Goal: Task Accomplishment & Management: Manage account settings

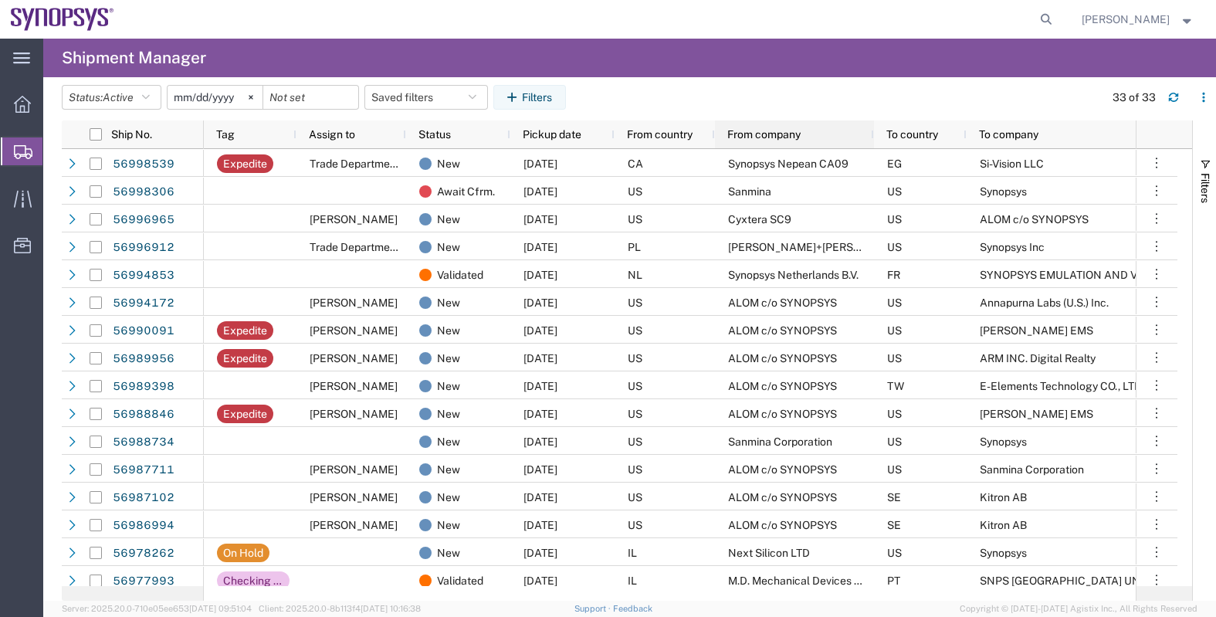
click at [759, 125] on div "From company" at bounding box center [797, 134] width 140 height 20
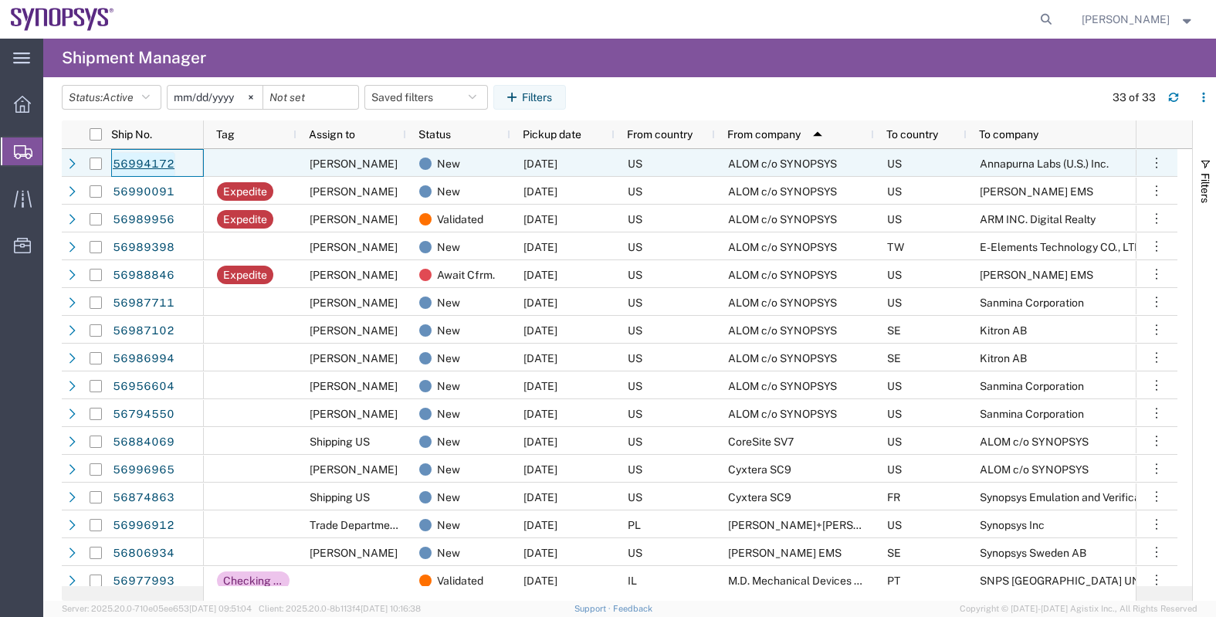
click at [144, 164] on link "56994172" at bounding box center [143, 164] width 63 height 25
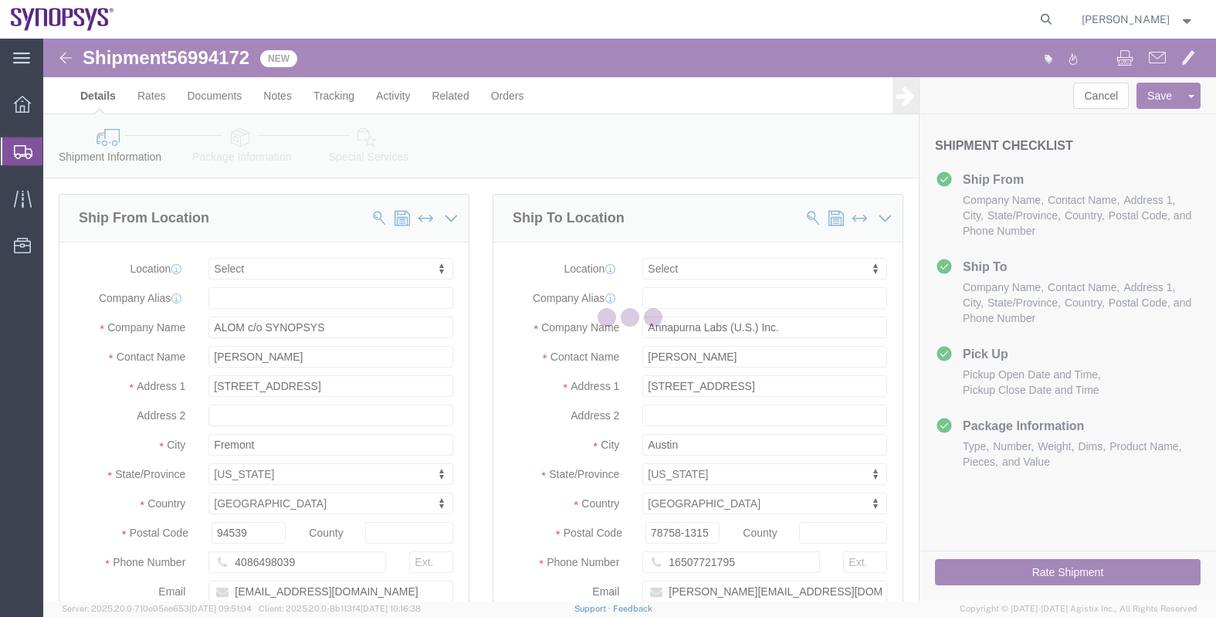
select select
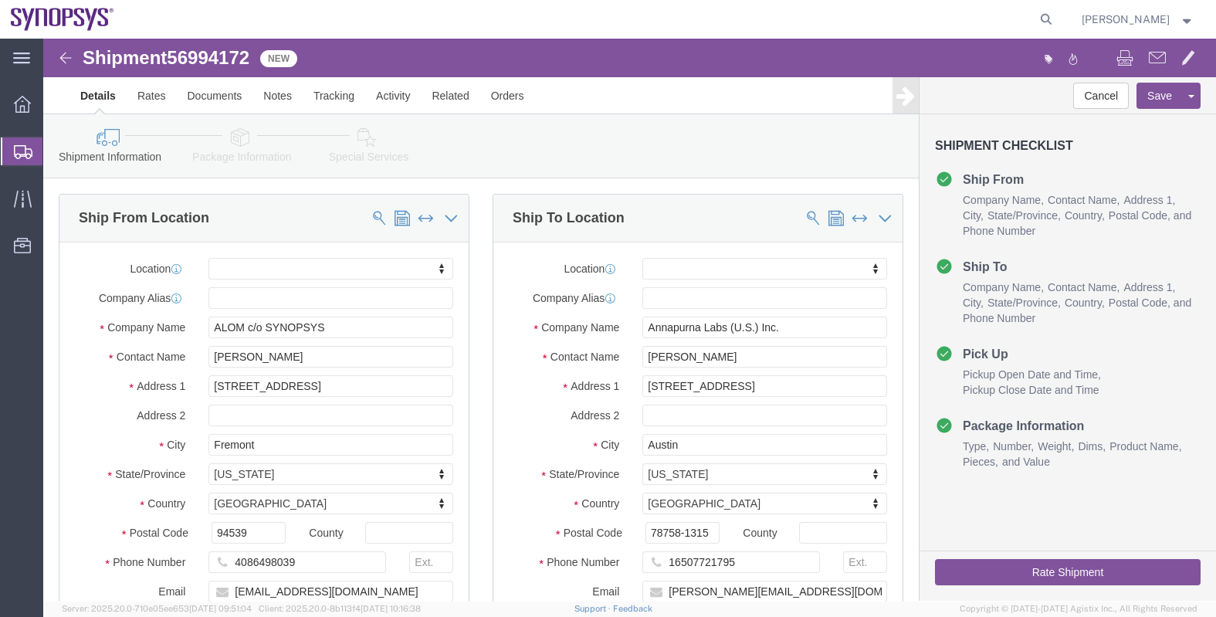
click div "Shipment Information Package Information Special Services"
click icon
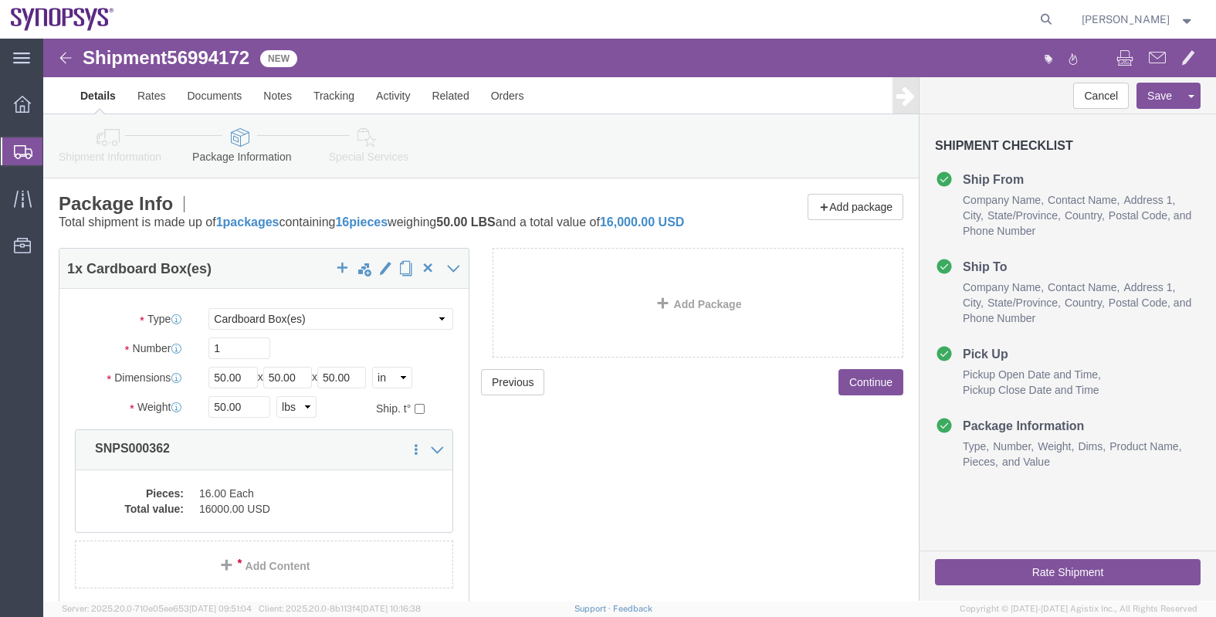
drag, startPoint x: 214, startPoint y: 357, endPoint x: 151, endPoint y: 352, distance: 63.5
click div "Length 50.00 x Width 50.00 x Height 50.00 Select cm ft in"
drag, startPoint x: 151, startPoint y: 352, endPoint x: 197, endPoint y: 347, distance: 46.6
click input "50.00"
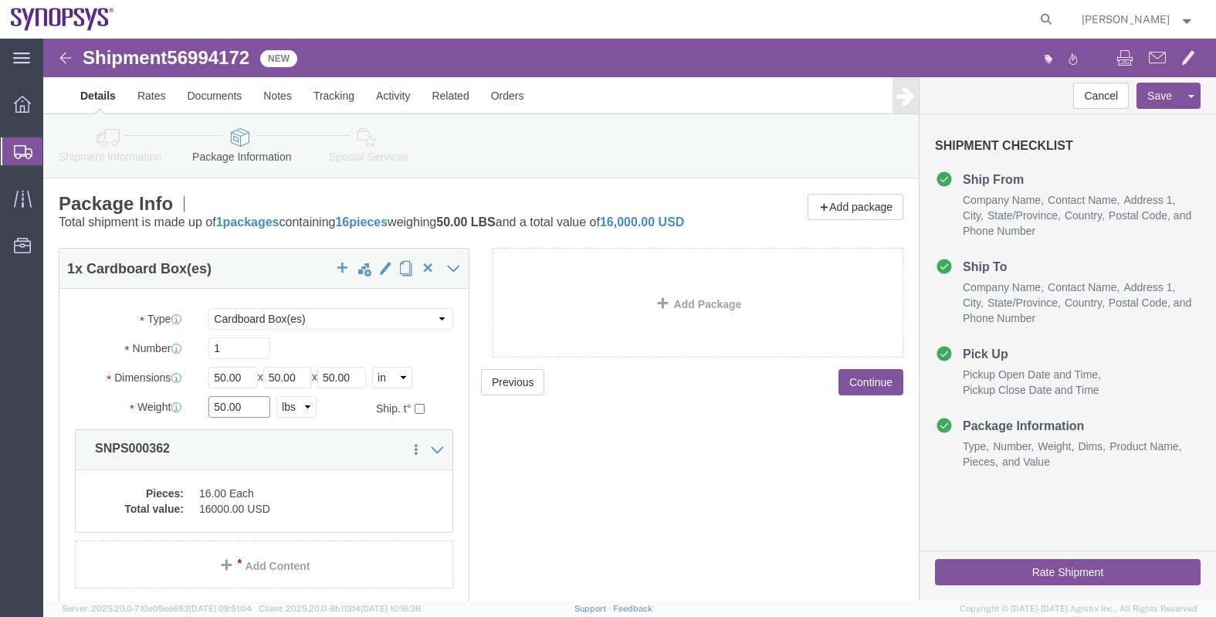
click input "50.00"
drag, startPoint x: 211, startPoint y: 353, endPoint x: 161, endPoint y: 350, distance: 49.5
click input "50.00"
type input "15"
type input "11"
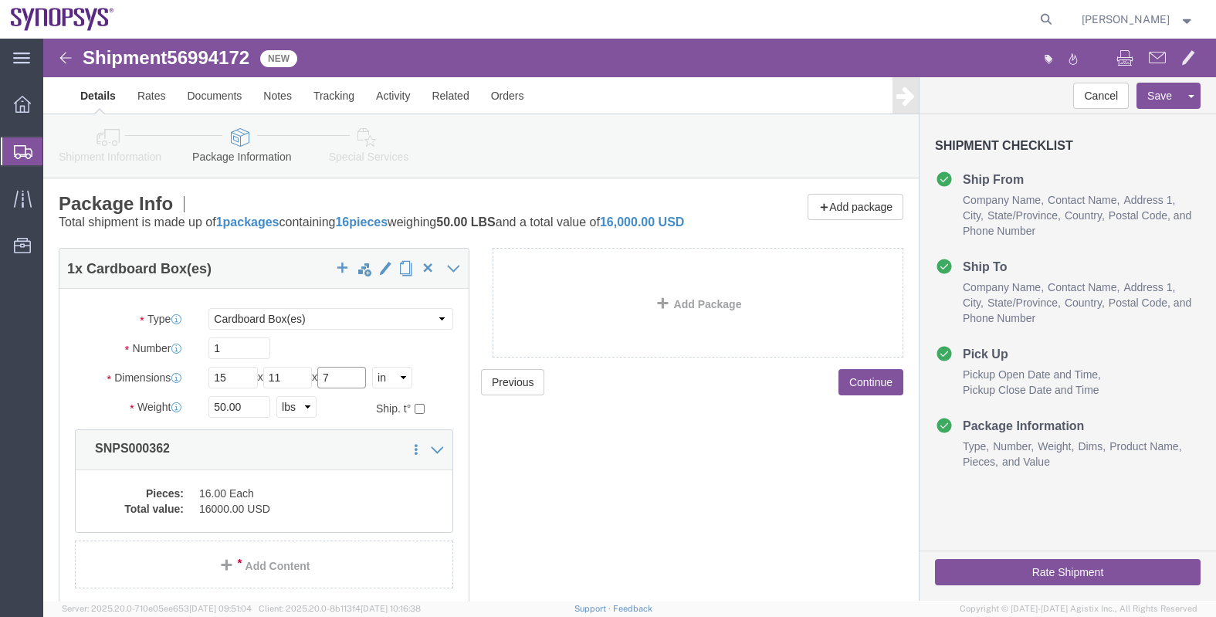
type input "7"
type input "14"
click div "Pieces: 16.00 Each Total value: 16000.00 USD"
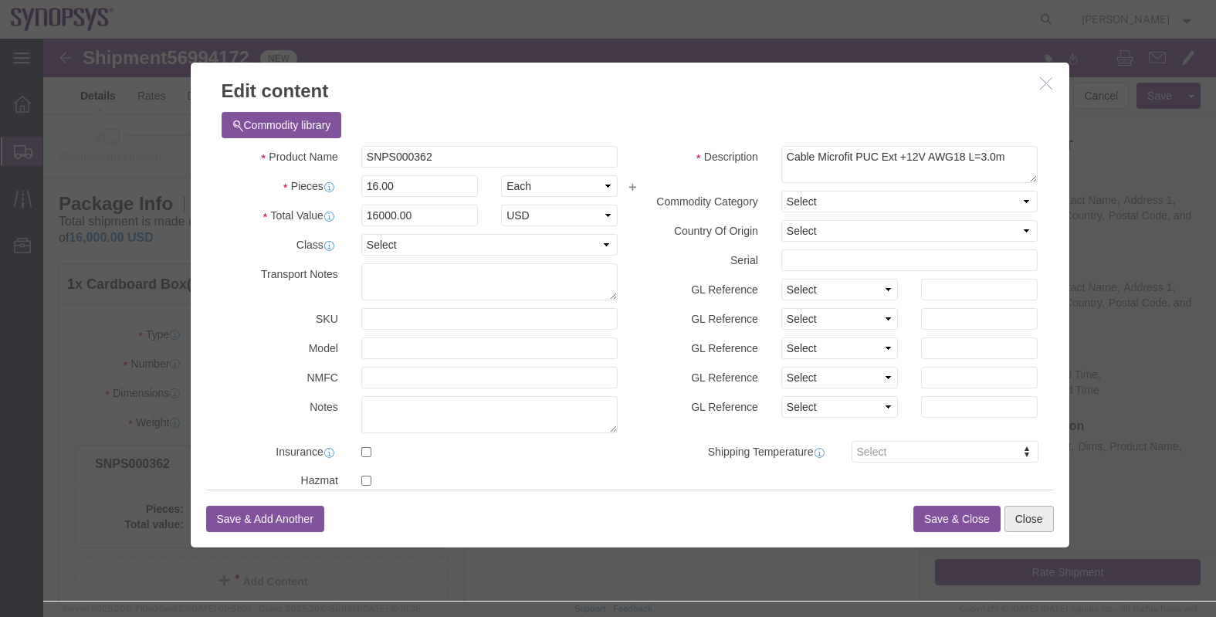
click button "Close"
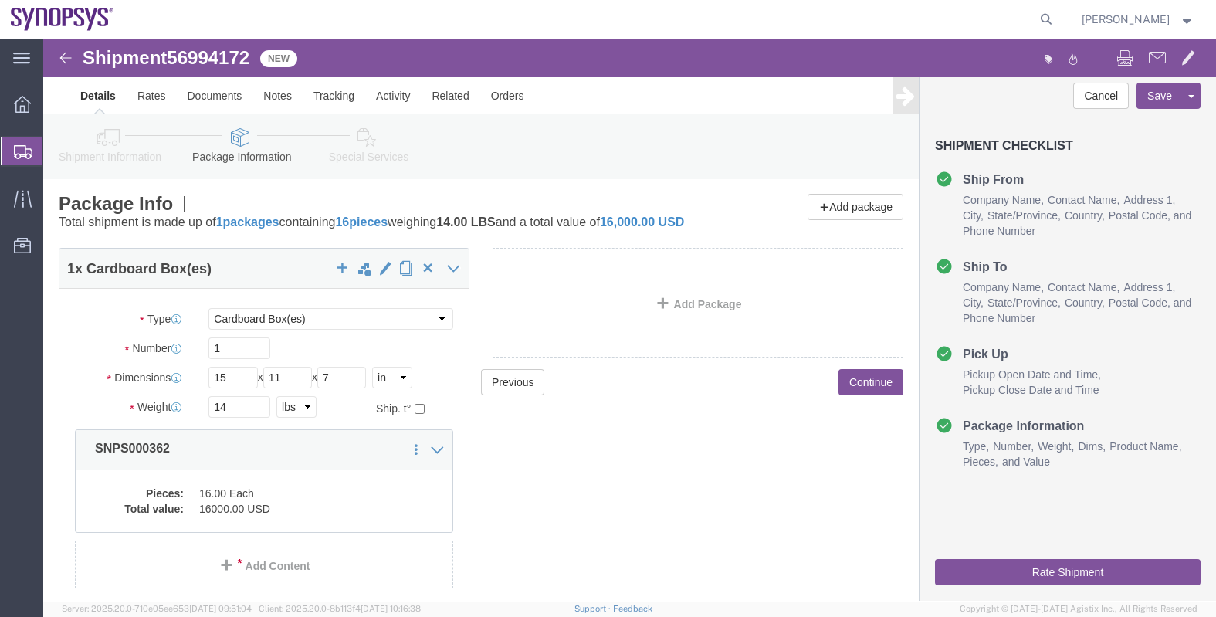
click button "Continue"
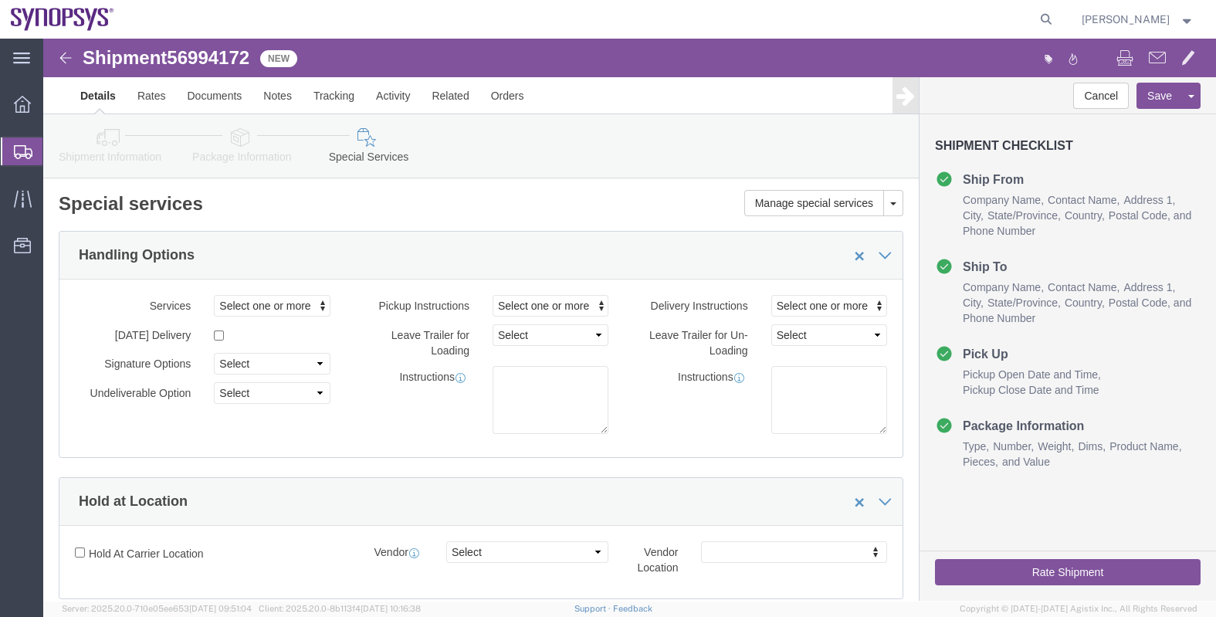
click icon
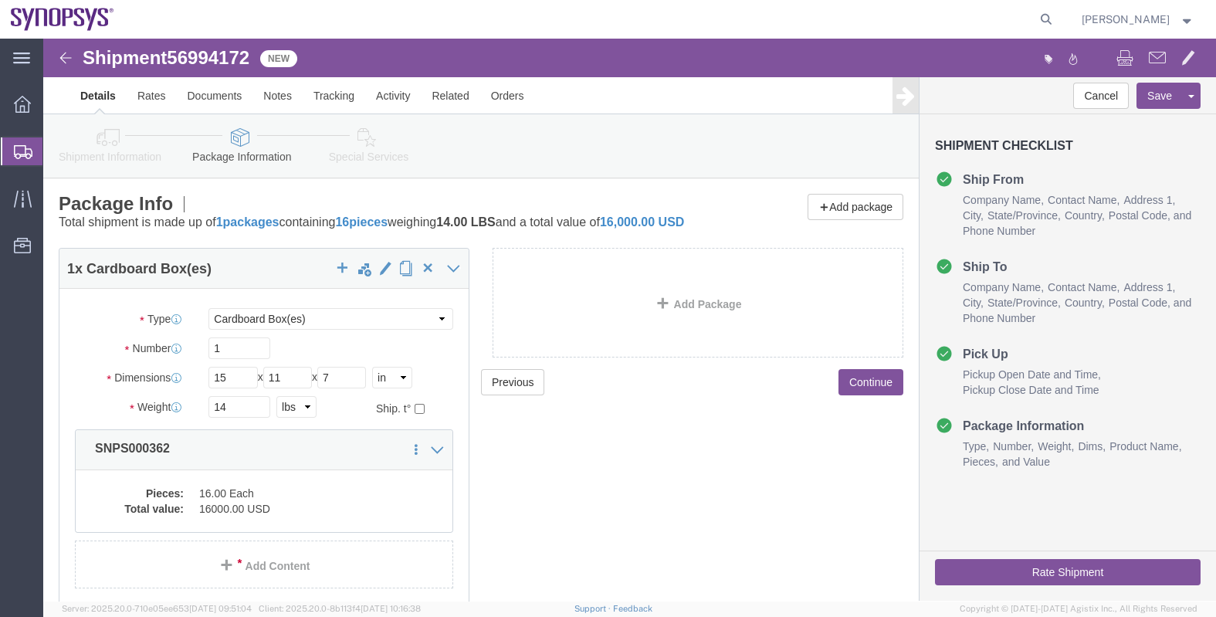
click button "Continue"
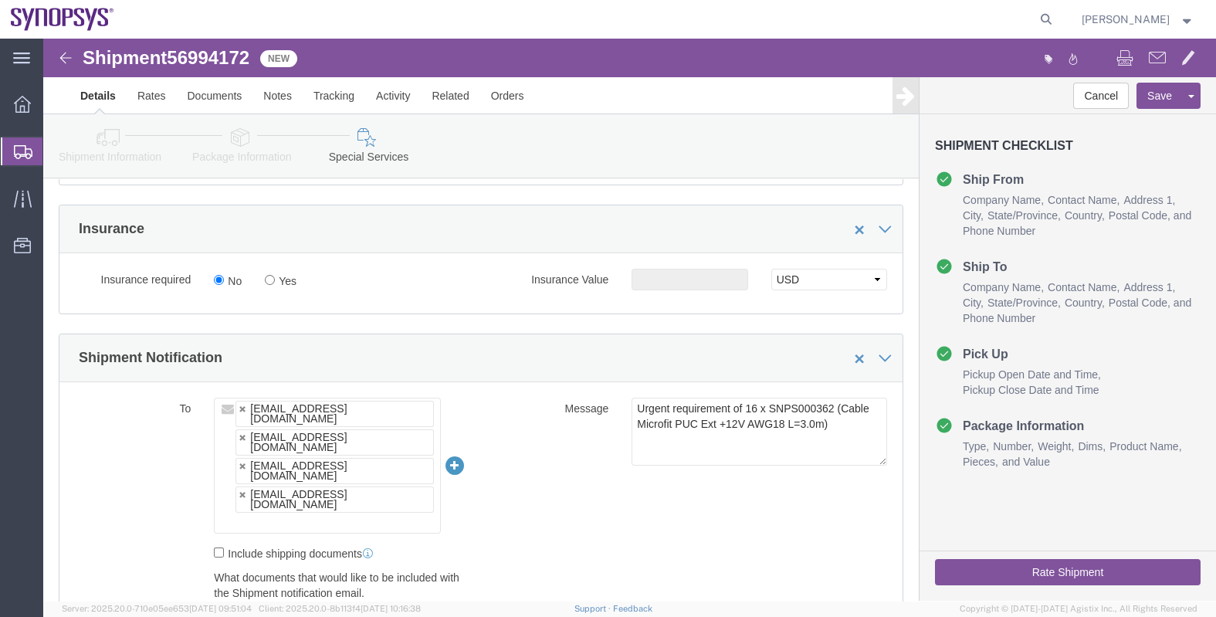
scroll to position [965, 0]
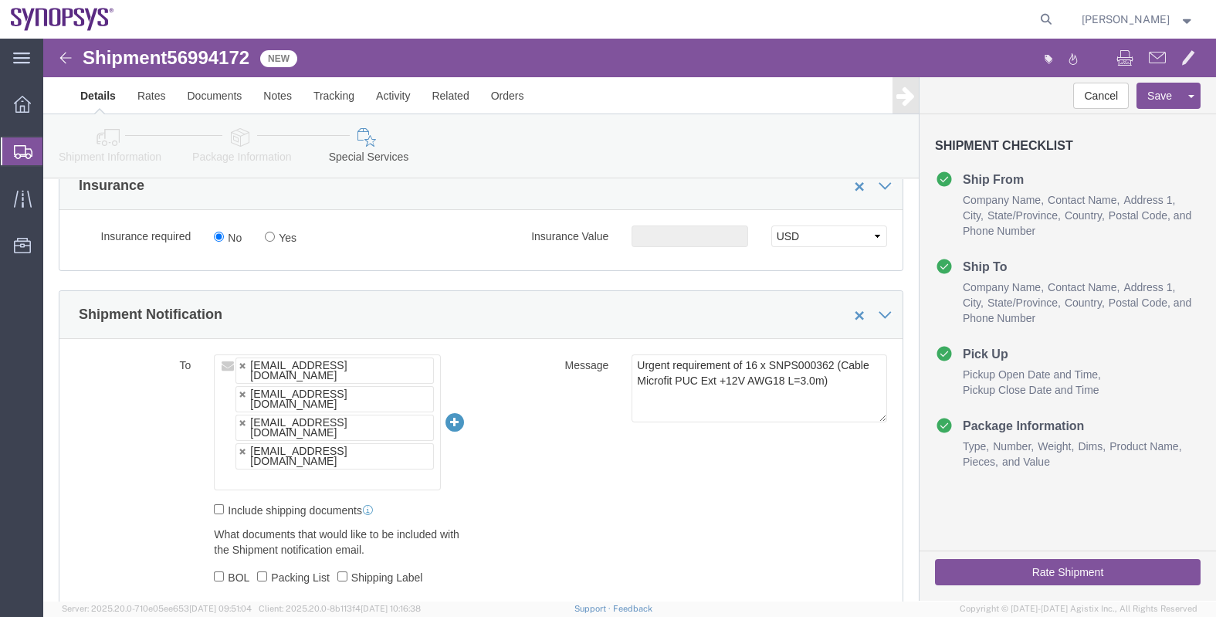
click input "text"
type input "raf"
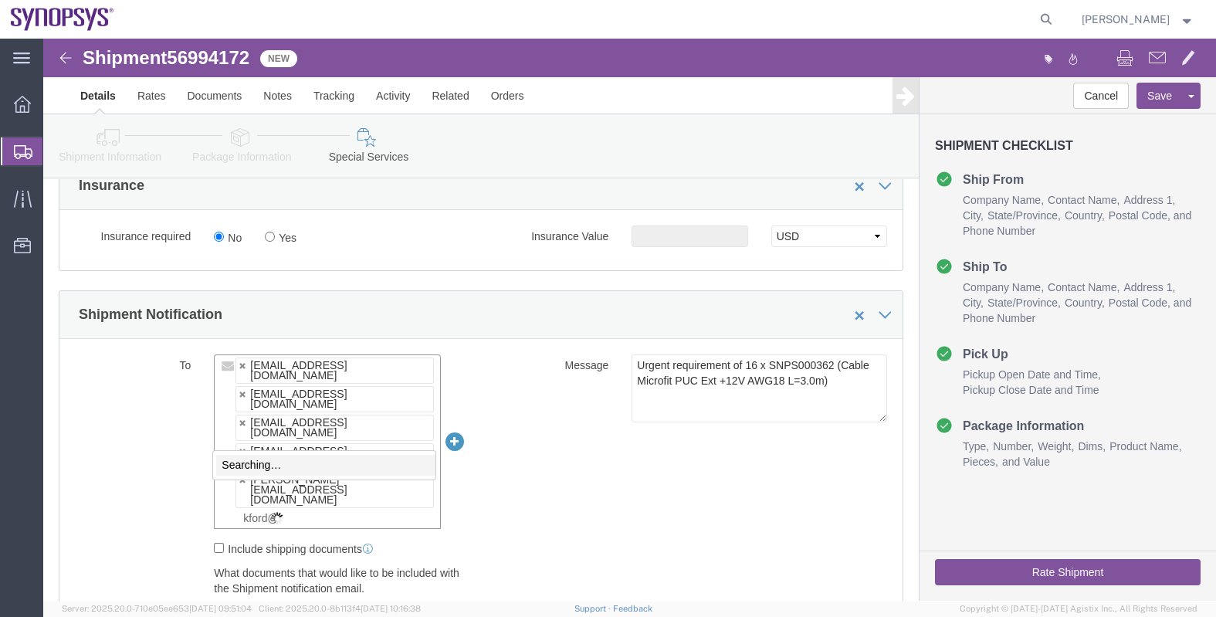
scroll to position [0, 0]
paste input "[EMAIL_ADDRESS][DOMAIN_NAME]"
type input "[EMAIL_ADDRESS][DOMAIN_NAME] [EMAIL_ADDRESS][DOMAIN_NAME]"
paste input "[EMAIL_ADDRESS][DOMAIN_NAME]"
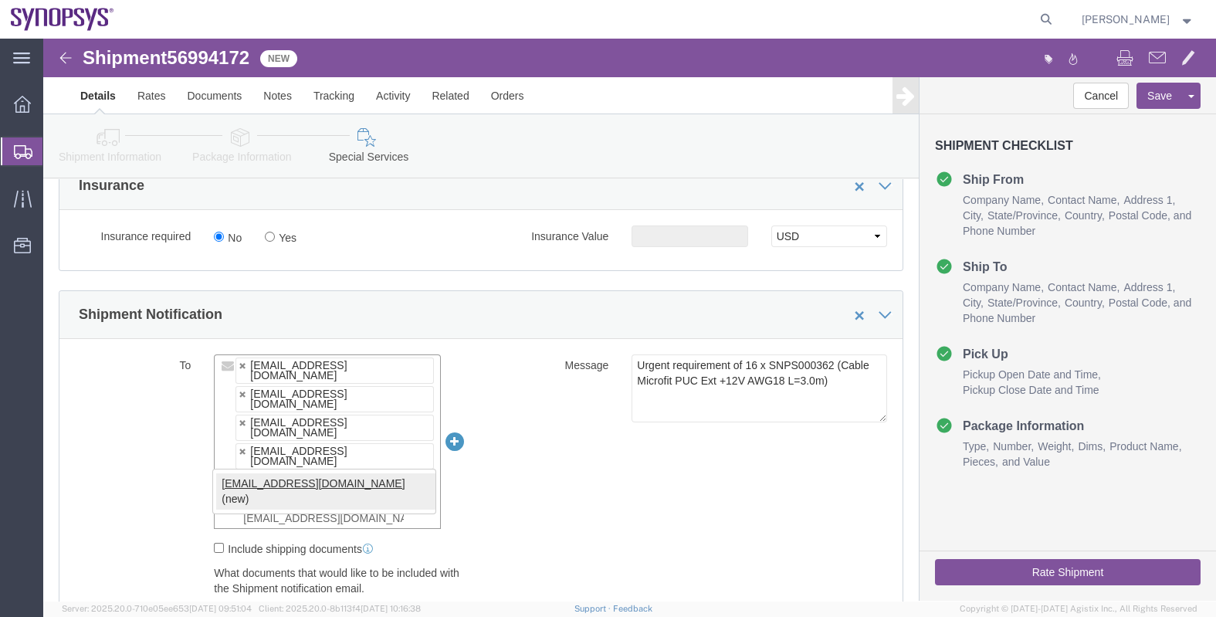
type input "[EMAIL_ADDRESS][DOMAIN_NAME]"
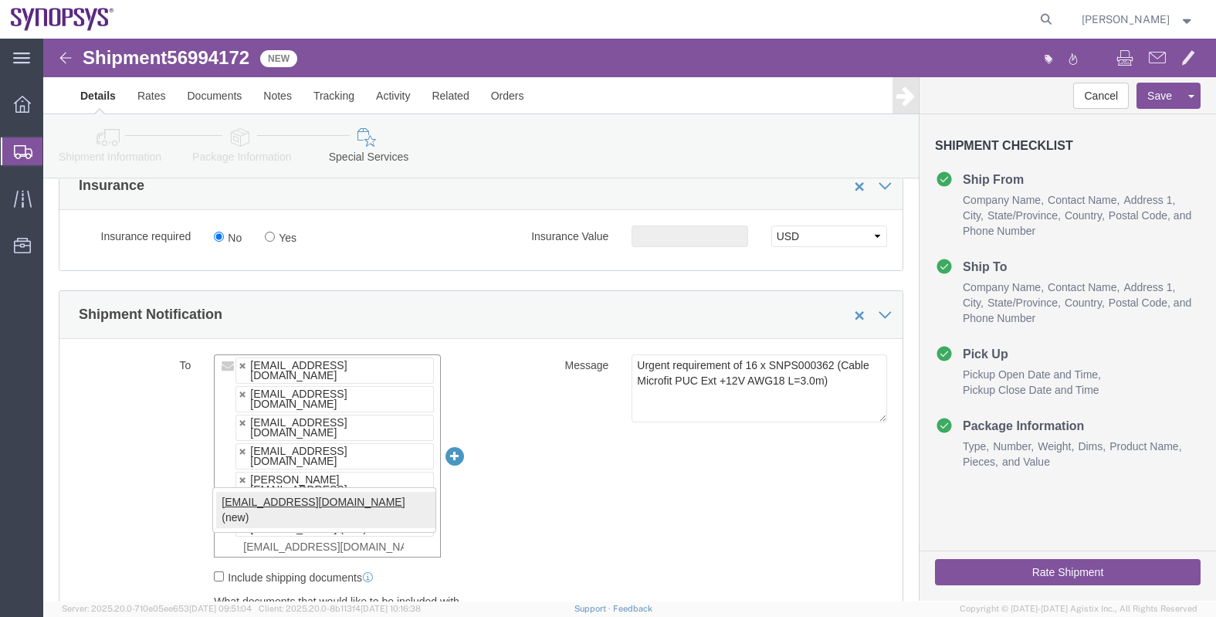
type input "[EMAIL_ADDRESS][DOMAIN_NAME]"
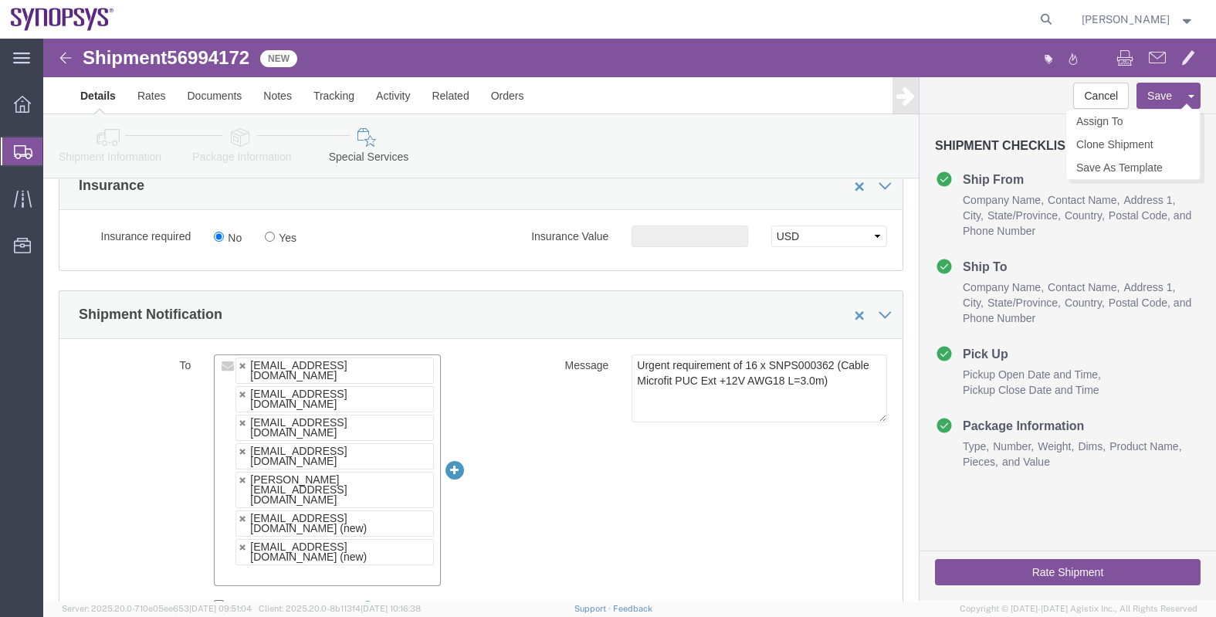
click button "Save"
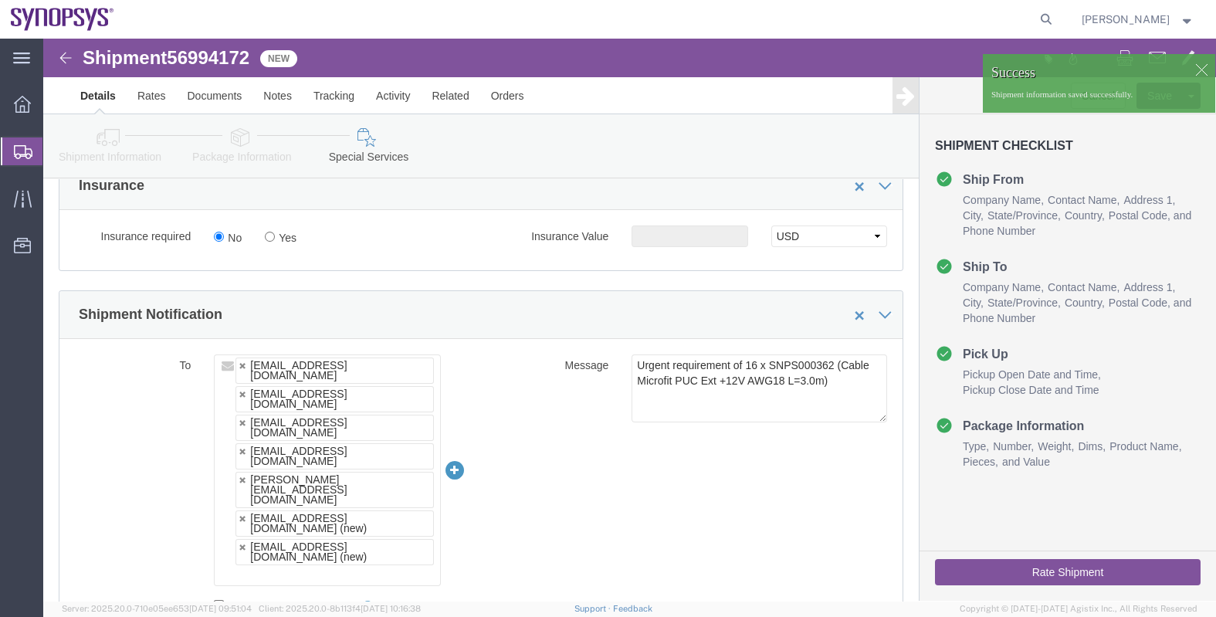
click button "Rate Shipment"
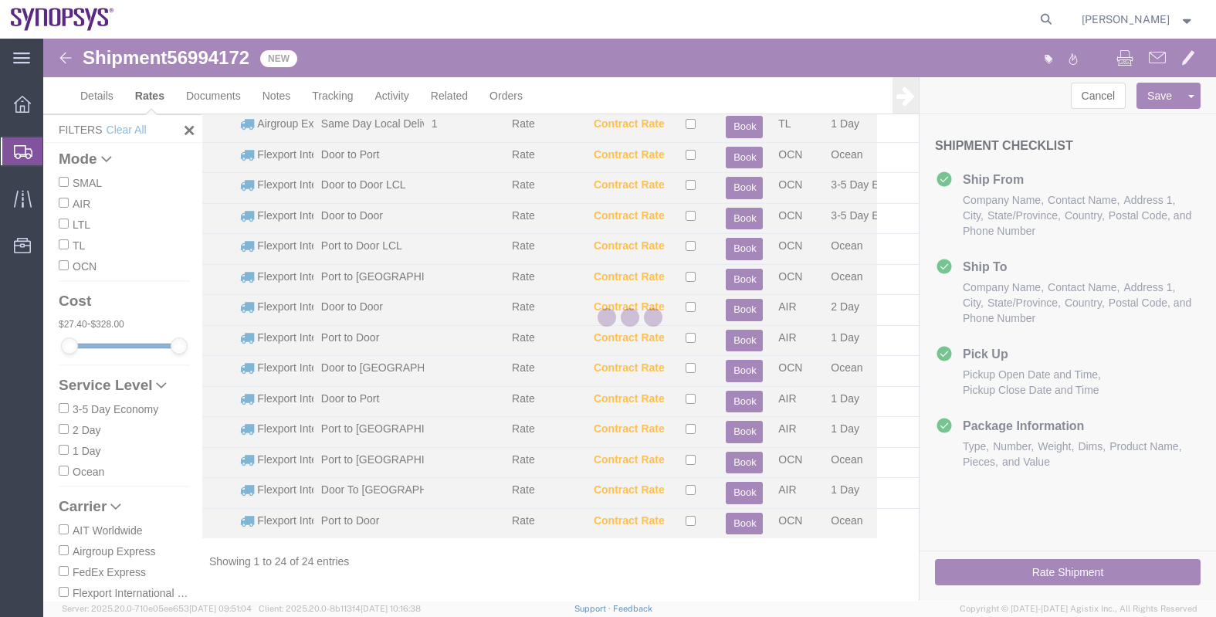
scroll to position [363, 0]
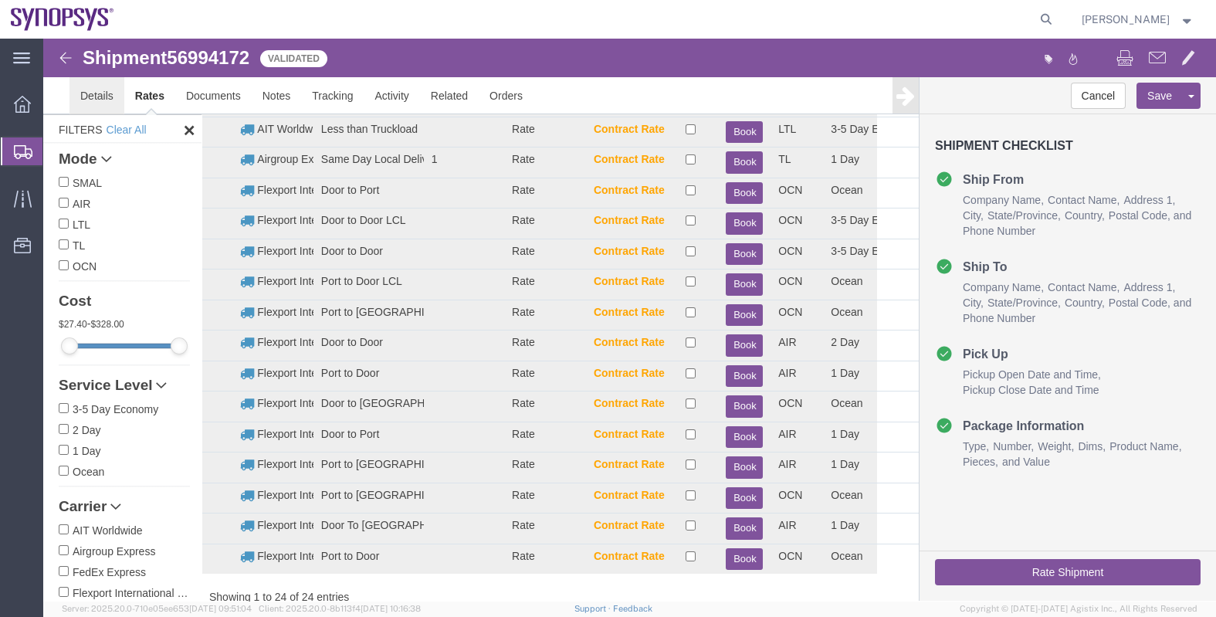
click at [69, 93] on link "Details" at bounding box center [96, 95] width 55 height 37
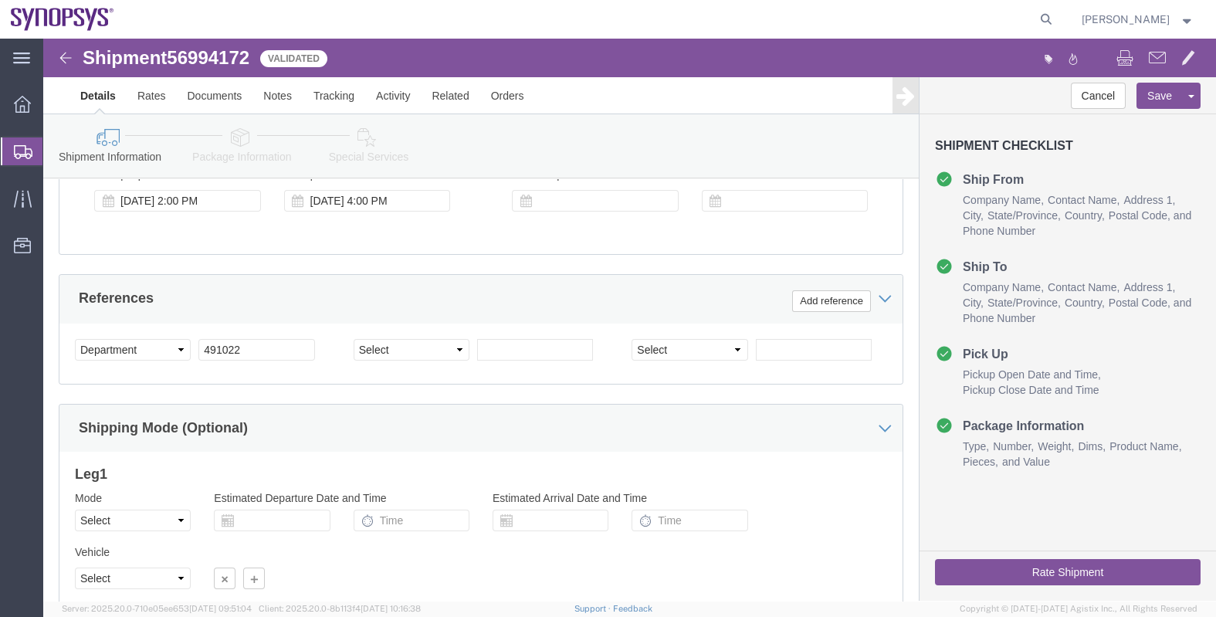
scroll to position [556, 0]
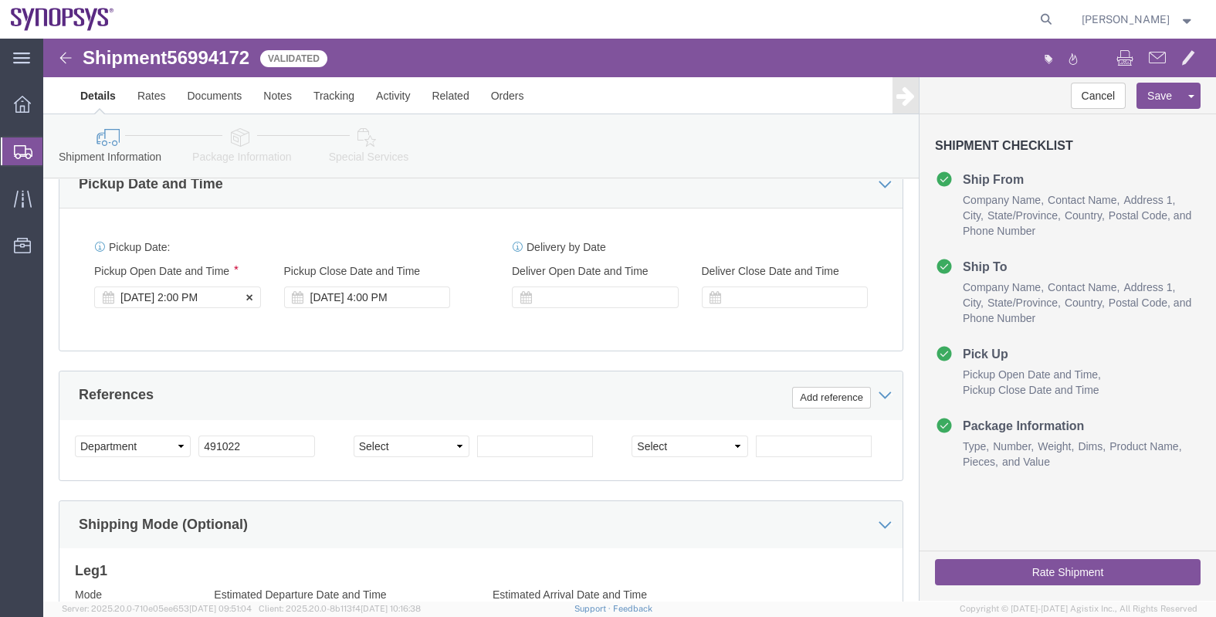
click div "[DATE] 2:00 PM"
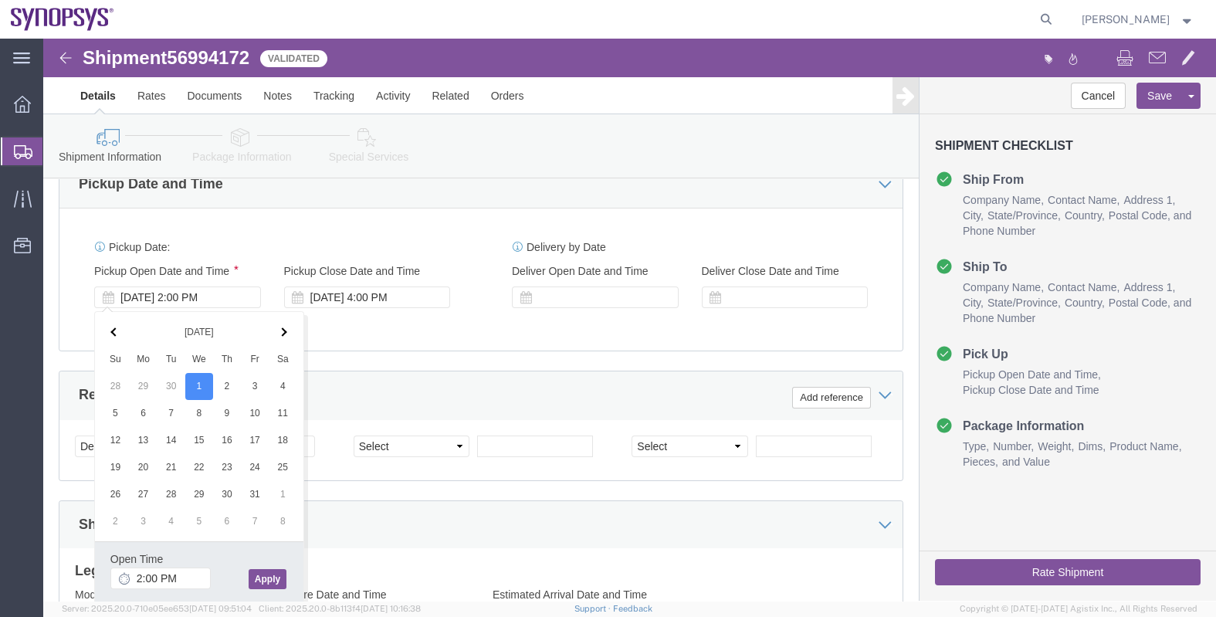
click div "Open Time 2:00 PM [DATE] 2:00 PM - [DATE] 2:00 PM Cancel Apply"
click button "Apply"
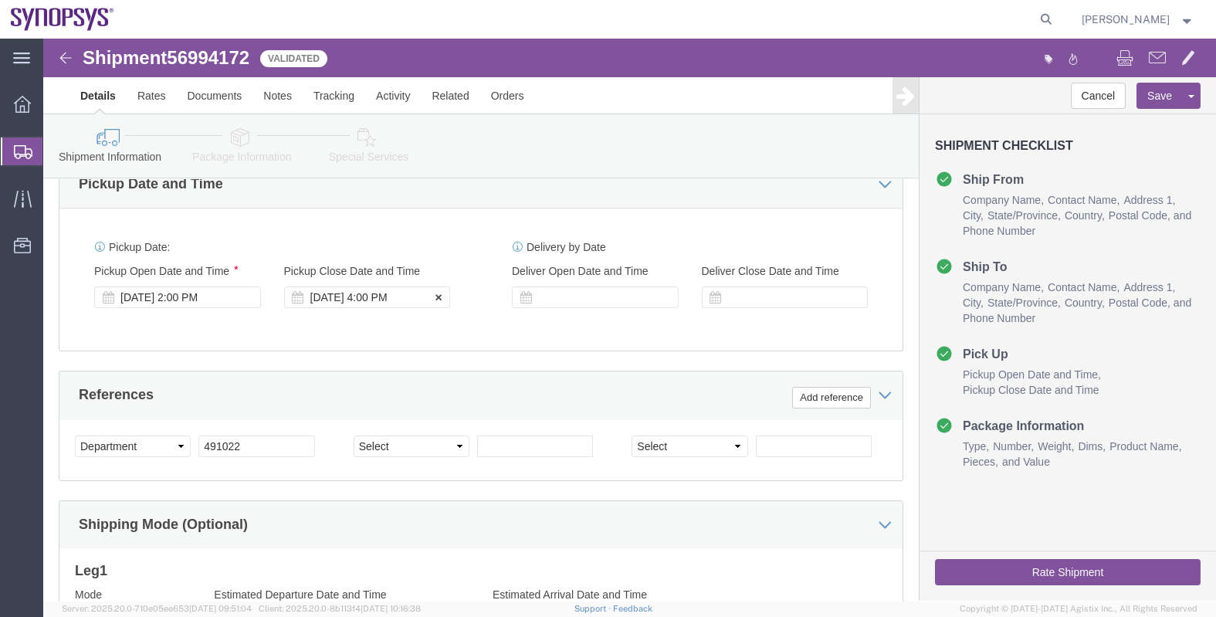
click div "[DATE] 4:00 PM"
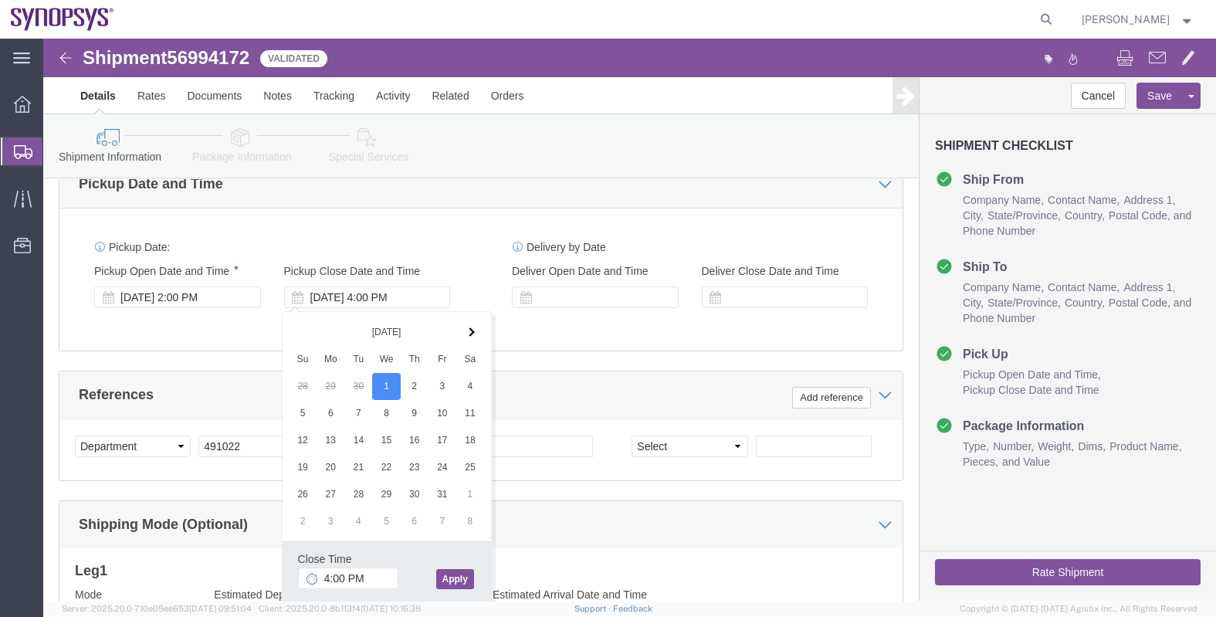
click button "Apply"
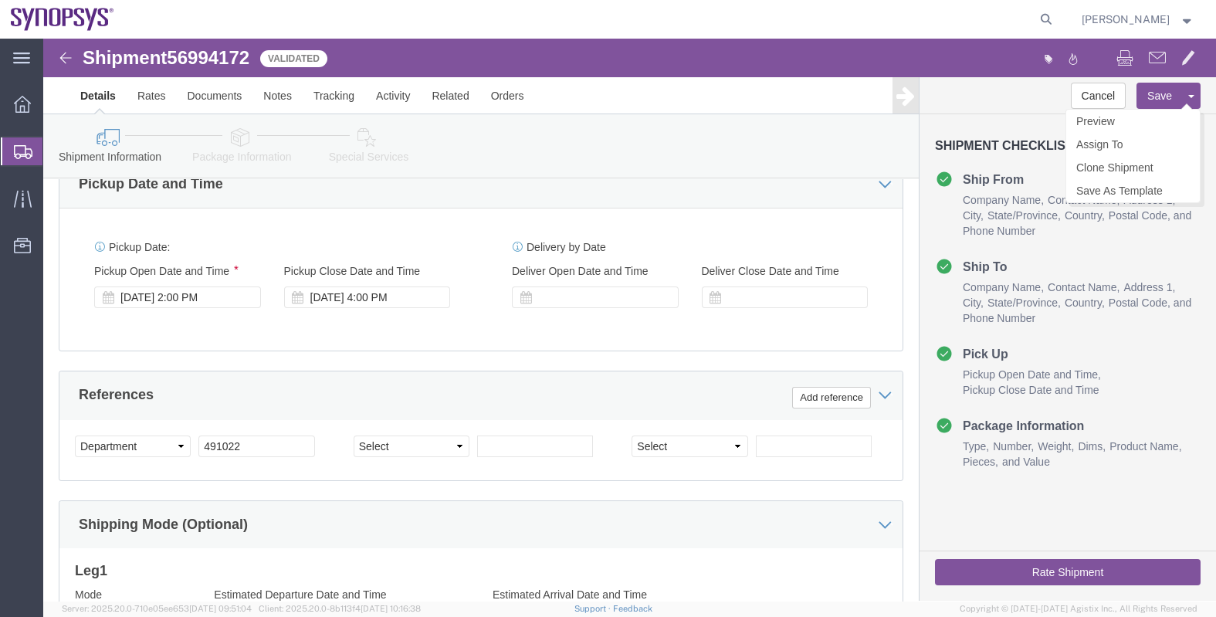
click button "Save"
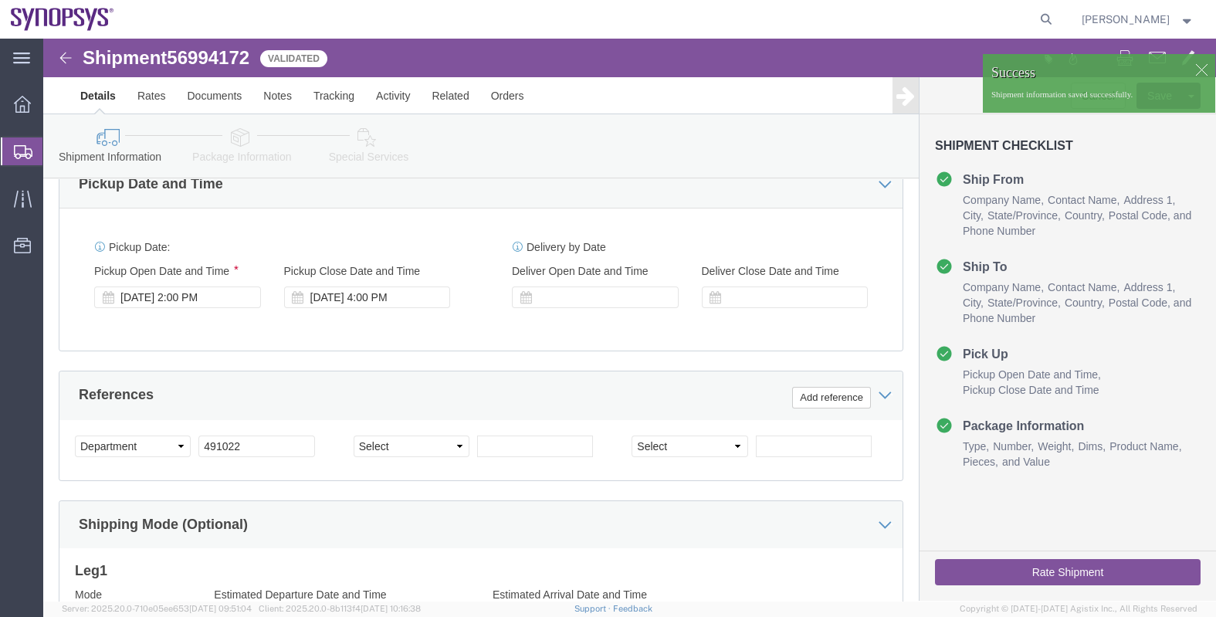
click button "Rate Shipment"
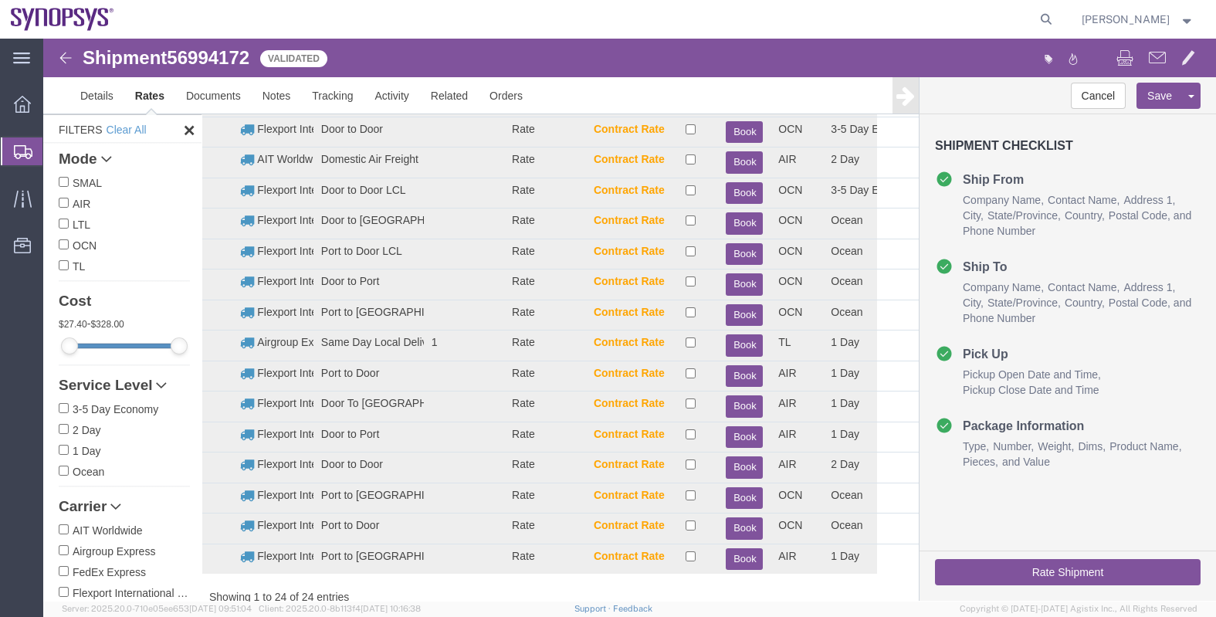
scroll to position [0, 0]
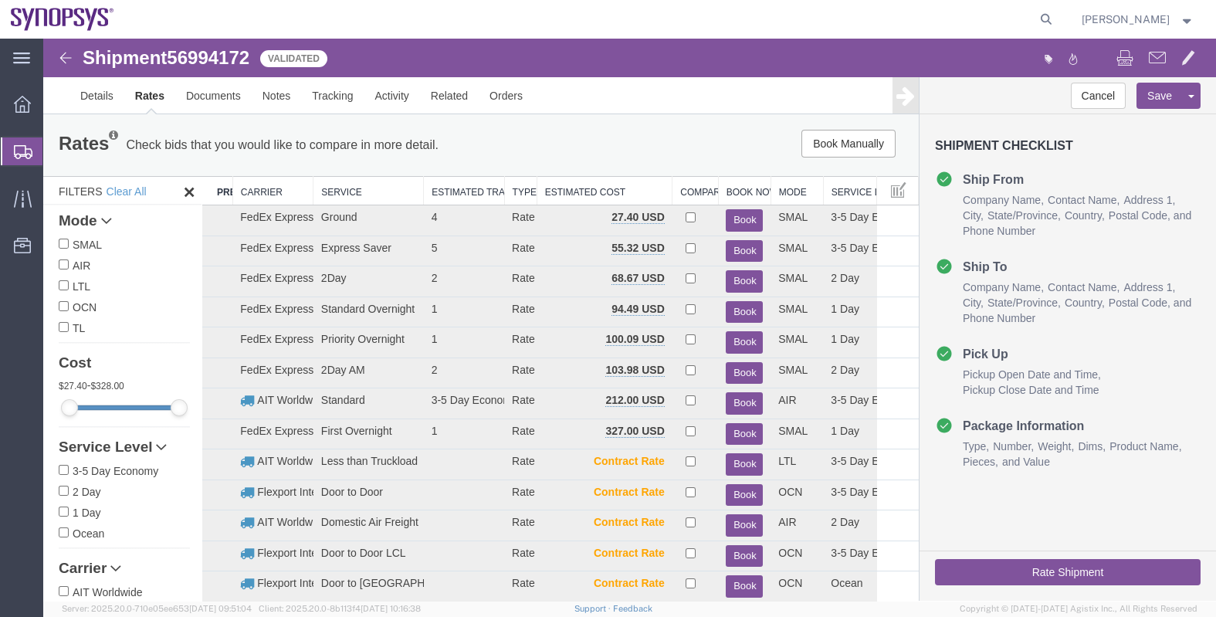
click at [256, 184] on th "Carrier" at bounding box center [272, 191] width 81 height 29
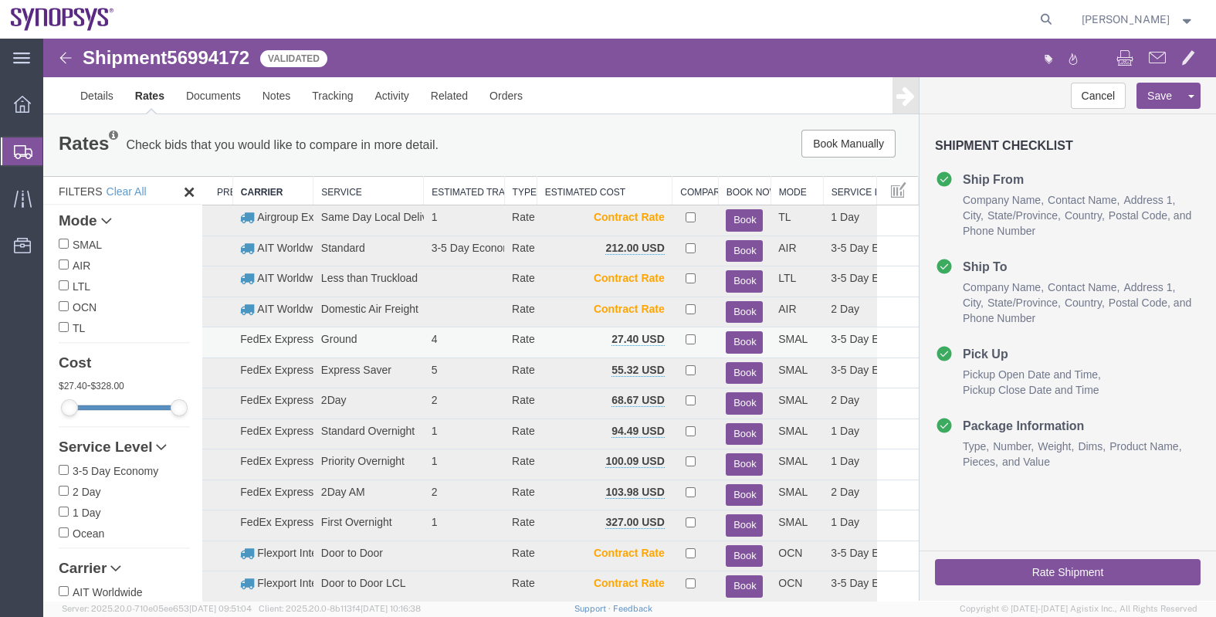
click at [743, 337] on button "Book" at bounding box center [744, 342] width 37 height 22
